Goal: Transaction & Acquisition: Book appointment/travel/reservation

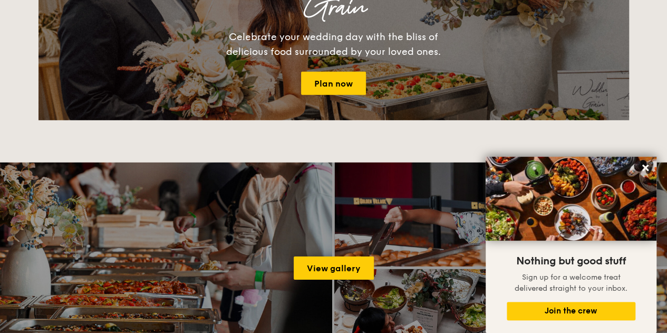
scroll to position [1424, 0]
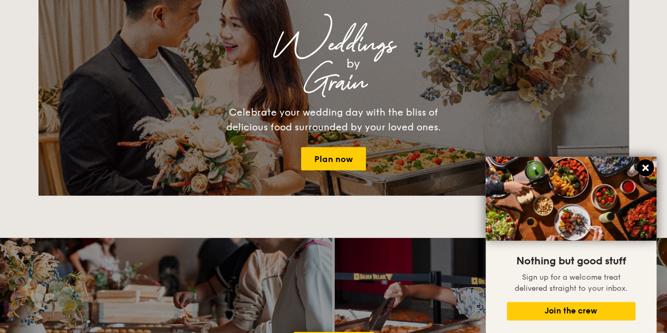
drag, startPoint x: 645, startPoint y: 170, endPoint x: 639, endPoint y: 168, distance: 6.5
click at [646, 169] on icon at bounding box center [645, 167] width 9 height 9
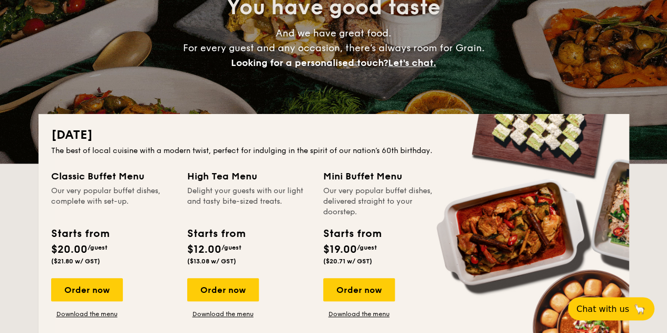
scroll to position [0, 0]
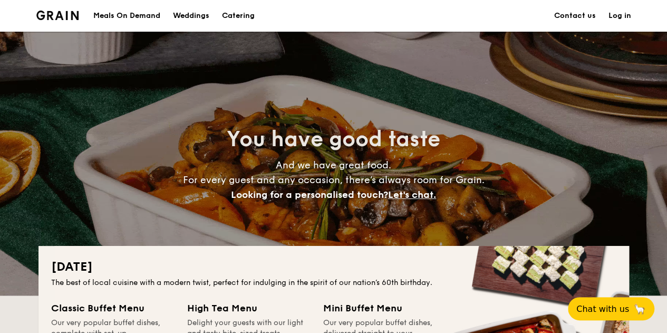
click at [231, 18] on h1 "Catering" at bounding box center [238, 16] width 33 height 32
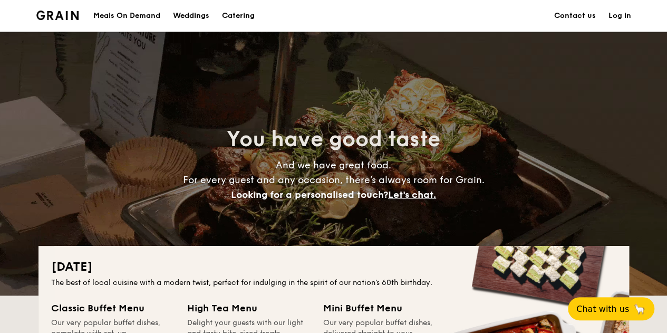
click at [242, 15] on h1 "Catering" at bounding box center [238, 16] width 33 height 32
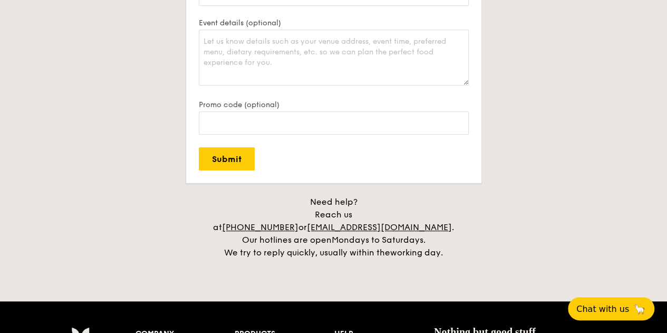
scroll to position [2526, 0]
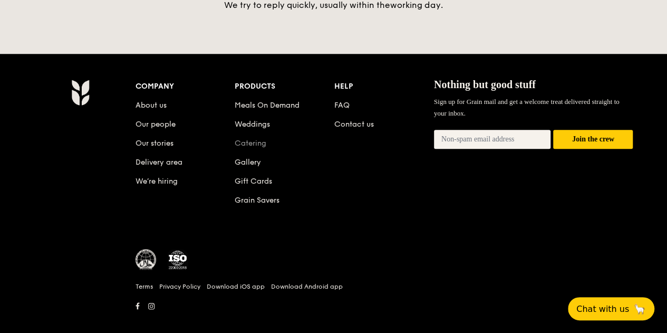
click at [251, 139] on link "Catering" at bounding box center [251, 143] width 32 height 9
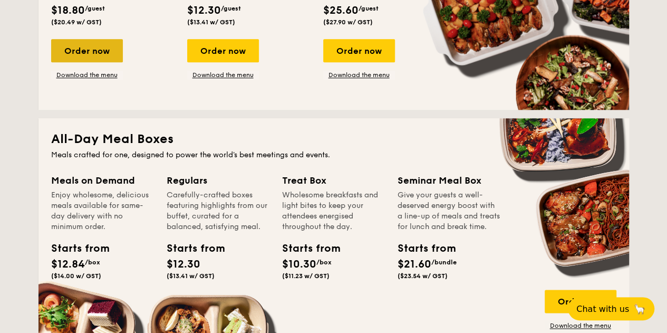
scroll to position [686, 0]
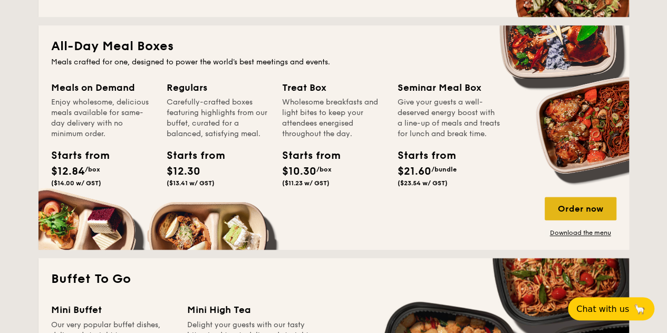
click at [583, 207] on div "Order now" at bounding box center [581, 208] width 72 height 23
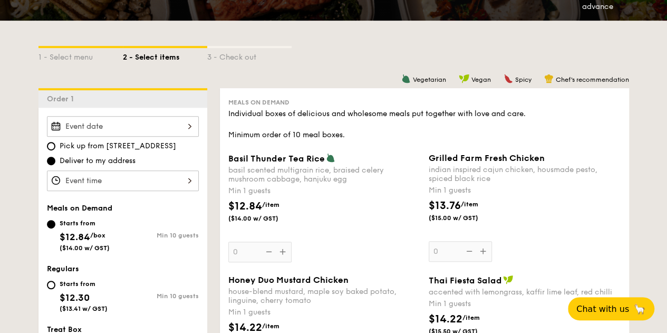
scroll to position [158, 0]
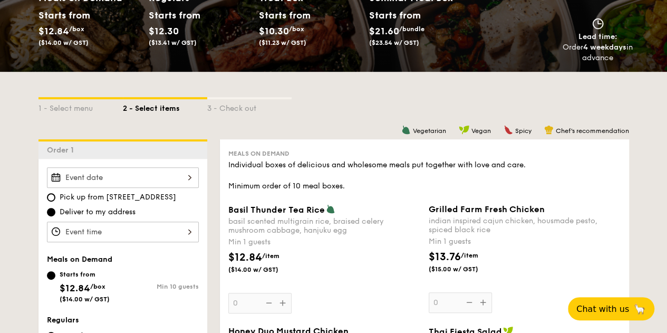
click at [151, 176] on div at bounding box center [123, 177] width 152 height 21
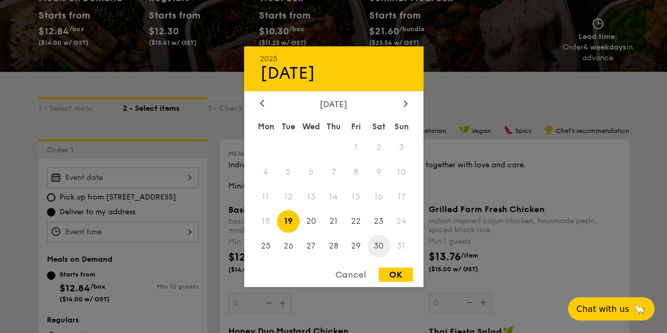
click at [381, 246] on span "30" at bounding box center [379, 246] width 23 height 23
click at [401, 282] on div "Cancel OK" at bounding box center [333, 277] width 179 height 20
click at [397, 275] on div "OK" at bounding box center [396, 274] width 34 height 14
type input "Aug 30, 2025"
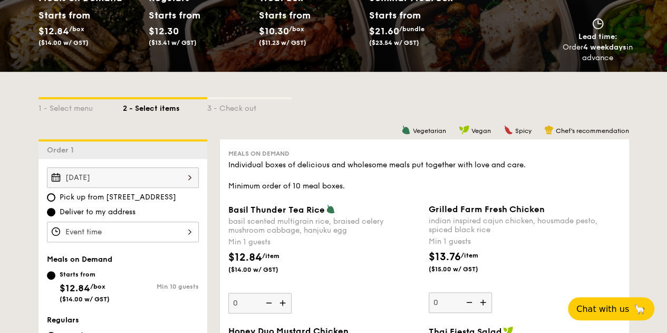
click at [110, 223] on div at bounding box center [333, 166] width 667 height 333
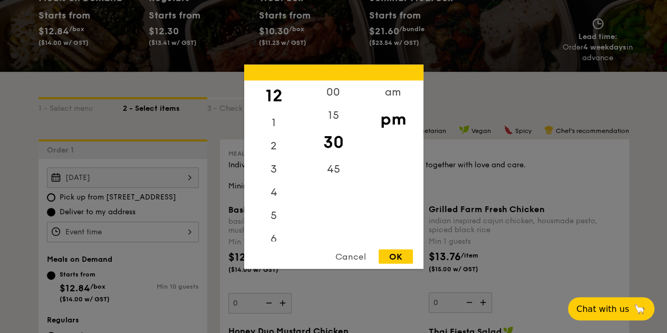
click at [107, 229] on div "12 1 2 3 4 5 6 7 8 9 10 11 00 15 30 45 am pm Cancel OK" at bounding box center [123, 232] width 152 height 21
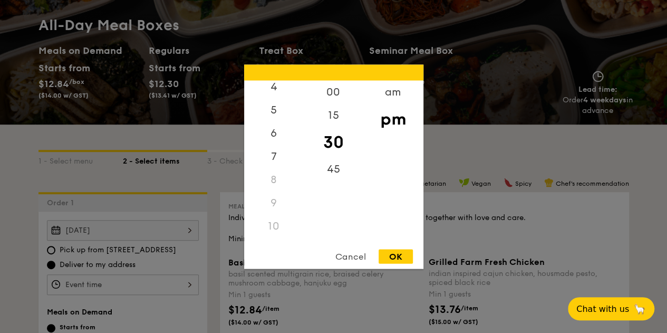
scroll to position [124, 0]
click at [274, 229] on div "11" at bounding box center [274, 229] width 60 height 23
click at [270, 232] on div "11" at bounding box center [274, 229] width 60 height 23
click at [270, 218] on div "12 1 2 3 4 5 6 7 8 9 10 11" at bounding box center [274, 160] width 60 height 161
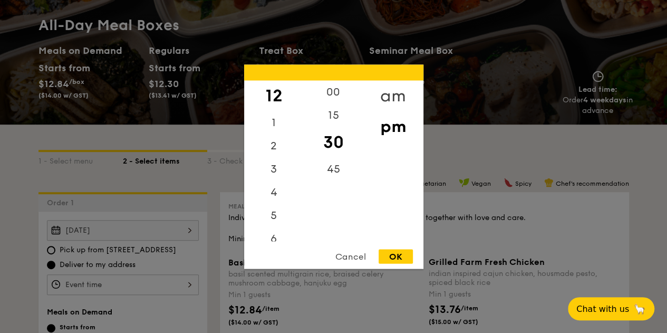
click at [382, 91] on div "am" at bounding box center [393, 95] width 60 height 31
click at [273, 236] on div "11" at bounding box center [274, 233] width 60 height 31
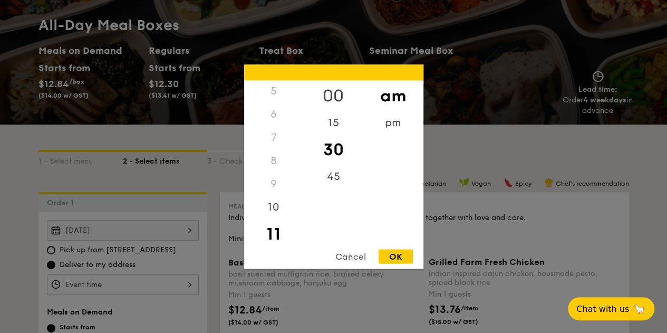
click at [336, 88] on div "00" at bounding box center [334, 95] width 60 height 31
click at [338, 127] on div "15" at bounding box center [334, 126] width 60 height 31
click at [389, 257] on div "OK" at bounding box center [396, 256] width 34 height 14
type input "11:15AM"
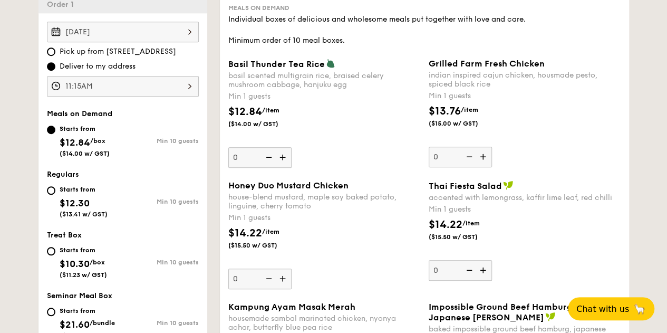
scroll to position [211, 0]
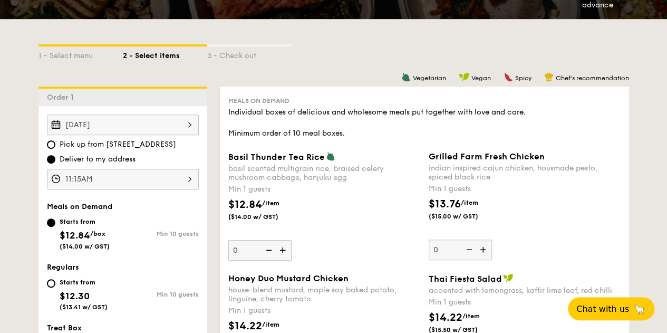
click at [485, 251] on img at bounding box center [484, 249] width 16 height 20
click at [485, 251] on input "0" at bounding box center [460, 249] width 63 height 21
click at [485, 251] on img at bounding box center [484, 249] width 16 height 20
click at [485, 251] on input "1" at bounding box center [460, 249] width 63 height 21
click at [485, 251] on img at bounding box center [484, 249] width 16 height 20
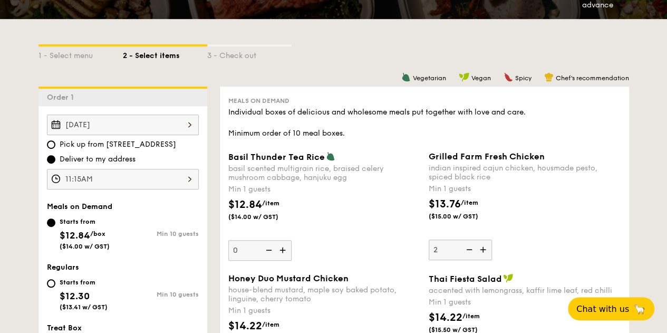
click at [485, 251] on input "2" at bounding box center [460, 249] width 63 height 21
click at [485, 251] on img at bounding box center [484, 249] width 16 height 20
click at [485, 251] on input "3" at bounding box center [460, 249] width 63 height 21
type input "4"
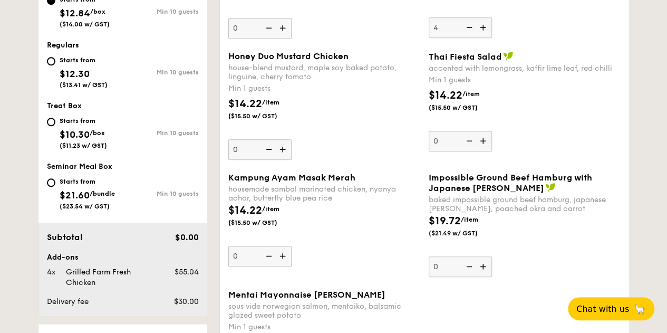
scroll to position [316, 0]
